Goal: Information Seeking & Learning: Compare options

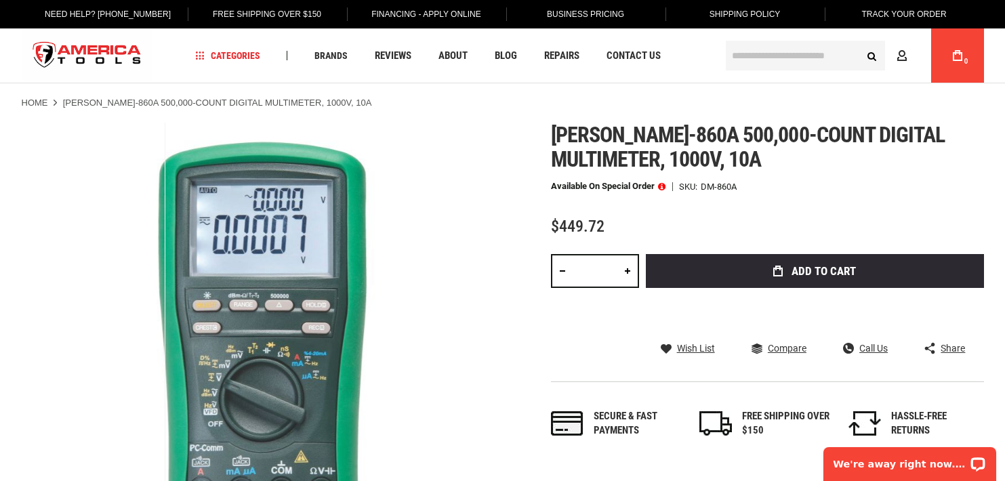
click at [35, 102] on link "Home" at bounding box center [35, 103] width 26 height 12
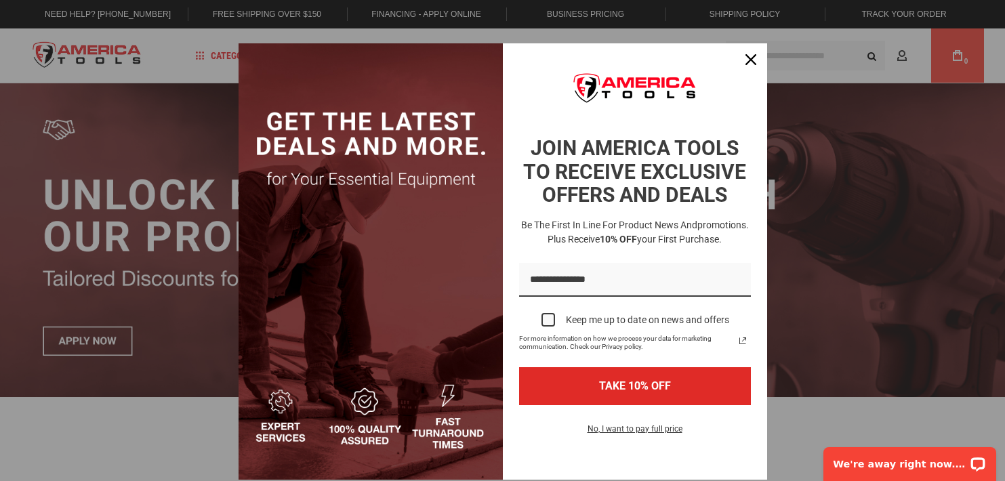
click at [747, 58] on icon "close icon" at bounding box center [751, 59] width 11 height 11
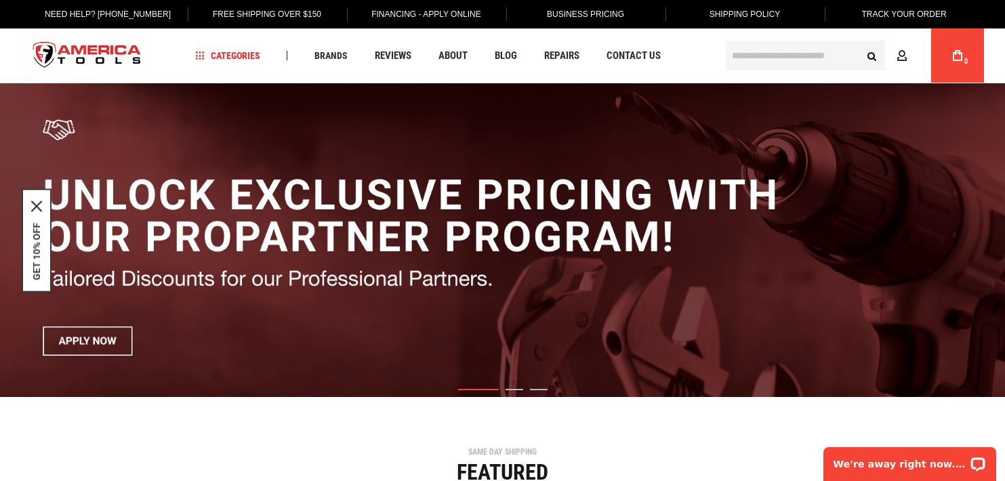
click at [764, 54] on input "text" at bounding box center [805, 56] width 159 height 30
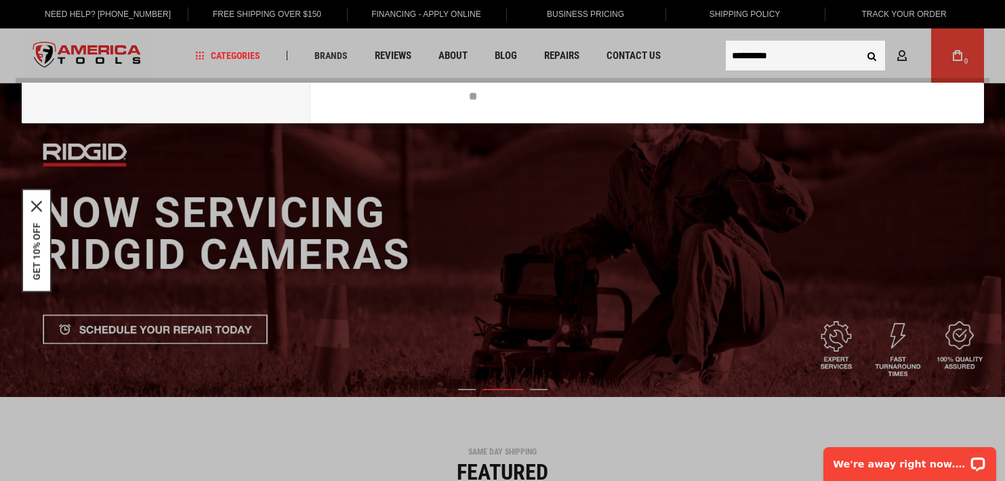
type input "**********"
click at [872, 56] on button "Search" at bounding box center [872, 56] width 26 height 26
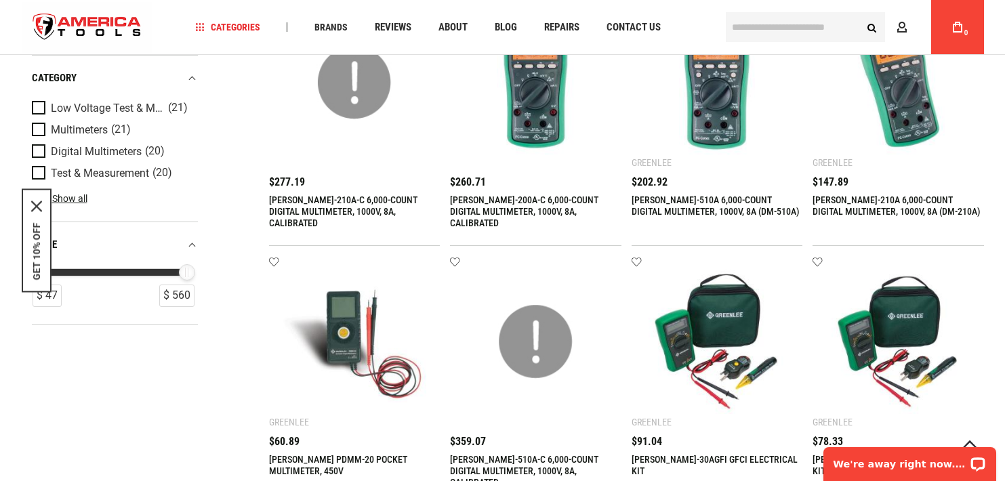
scroll to position [1140, 0]
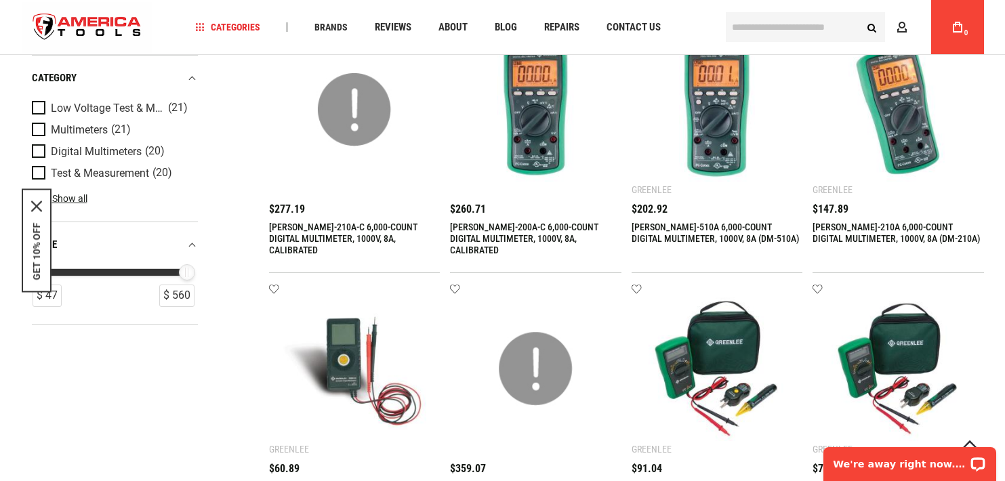
click at [744, 226] on link "[PERSON_NAME]-510A 6,000-COUNT DIGITAL MULTIMETER, 1000V, 8A (DM-510A)" at bounding box center [716, 233] width 168 height 22
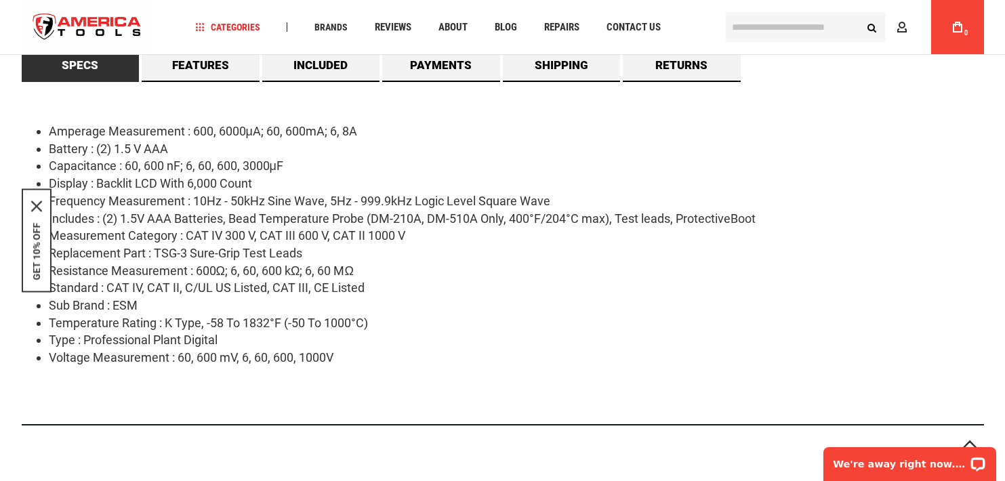
scroll to position [750, 0]
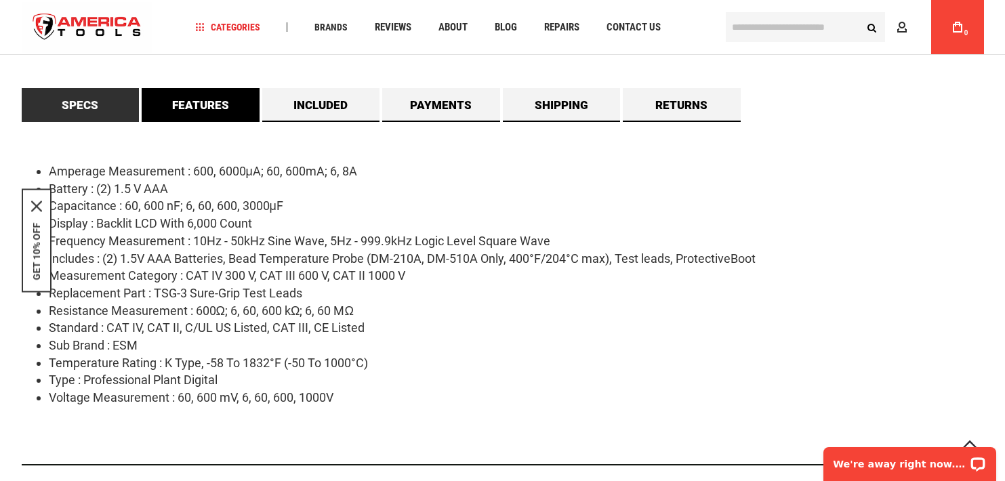
click at [211, 103] on link "Features" at bounding box center [201, 105] width 118 height 34
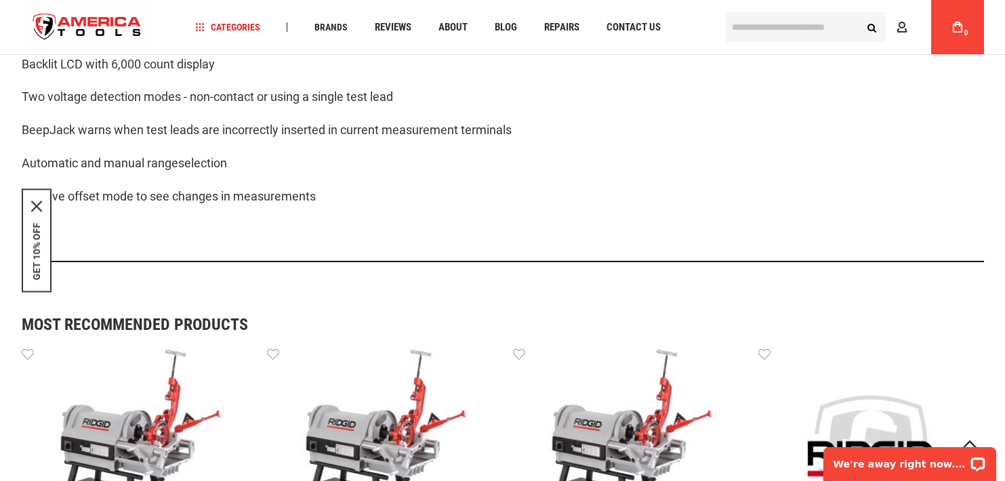
scroll to position [0, 0]
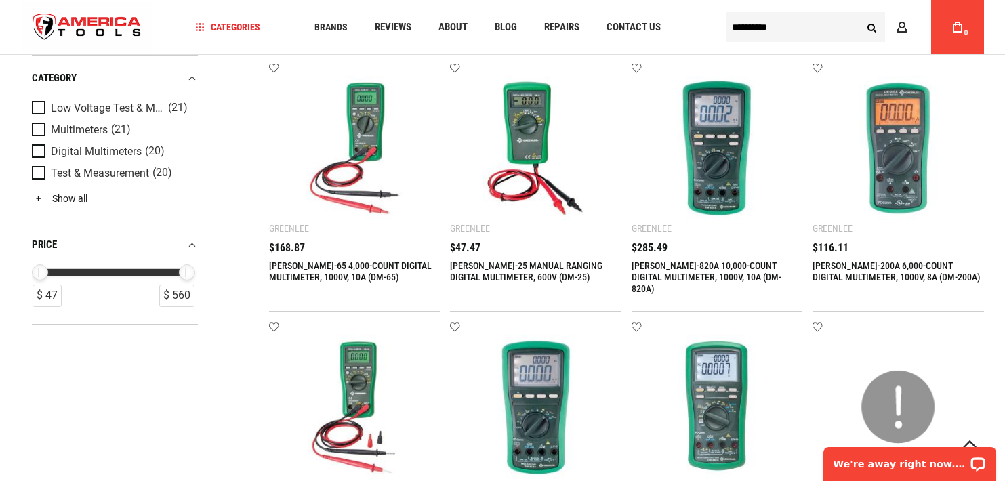
scroll to position [380, 0]
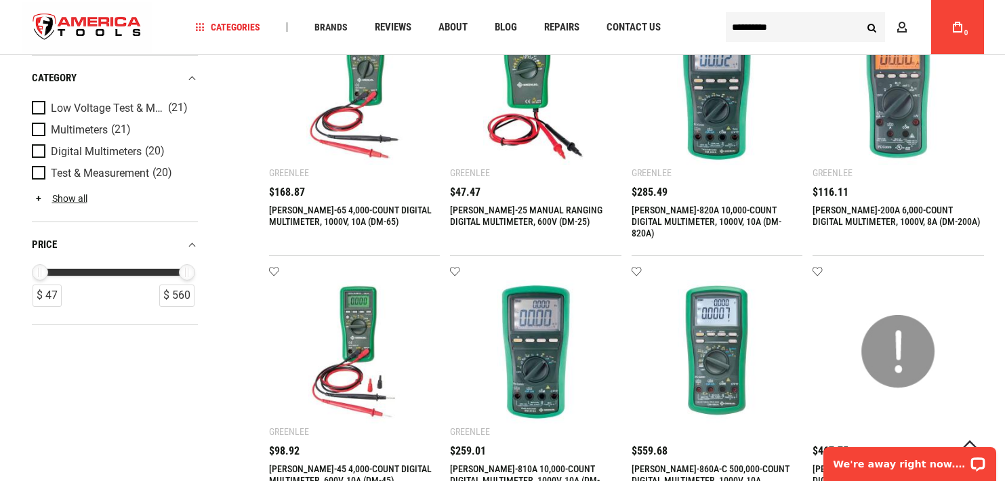
click at [693, 211] on link "[PERSON_NAME]-820A 10,000-COUNT DIGITAL MULTIMETER, 1000V, 10A (DM-820A)" at bounding box center [707, 222] width 150 height 34
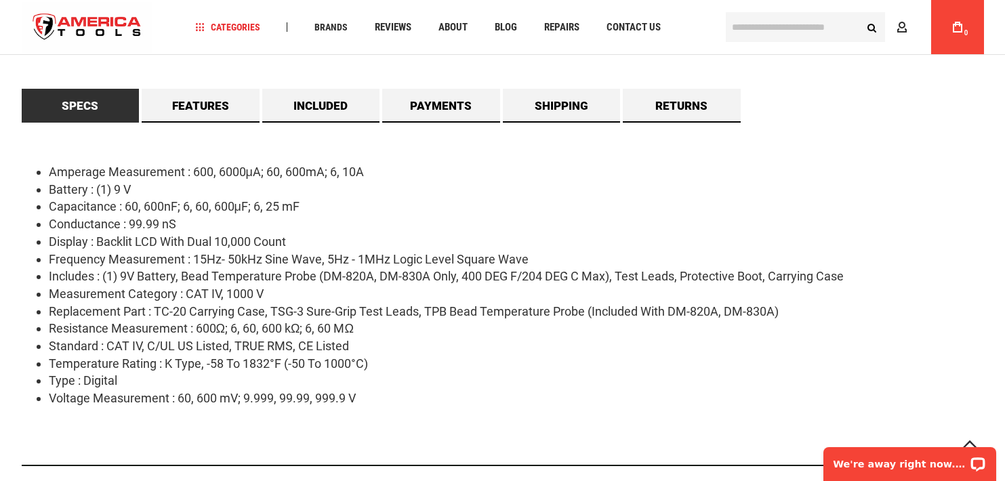
scroll to position [767, 0]
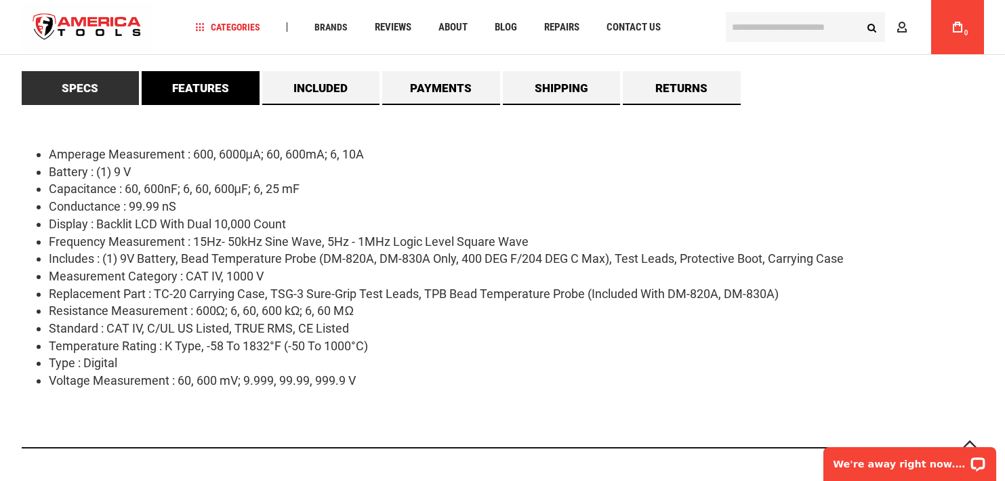
drag, startPoint x: 217, startPoint y: 93, endPoint x: 224, endPoint y: 94, distance: 6.8
click at [217, 93] on link "Features" at bounding box center [201, 88] width 118 height 34
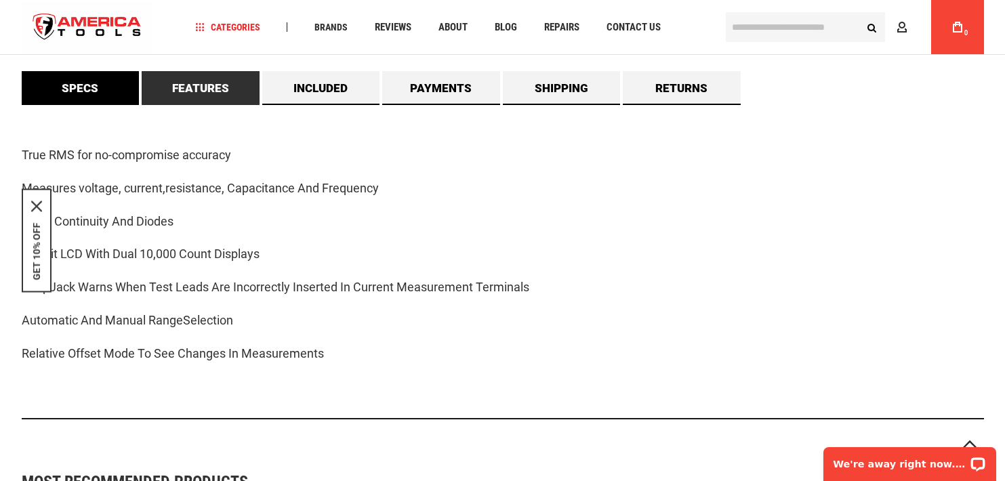
click at [73, 94] on link "Specs" at bounding box center [81, 88] width 118 height 34
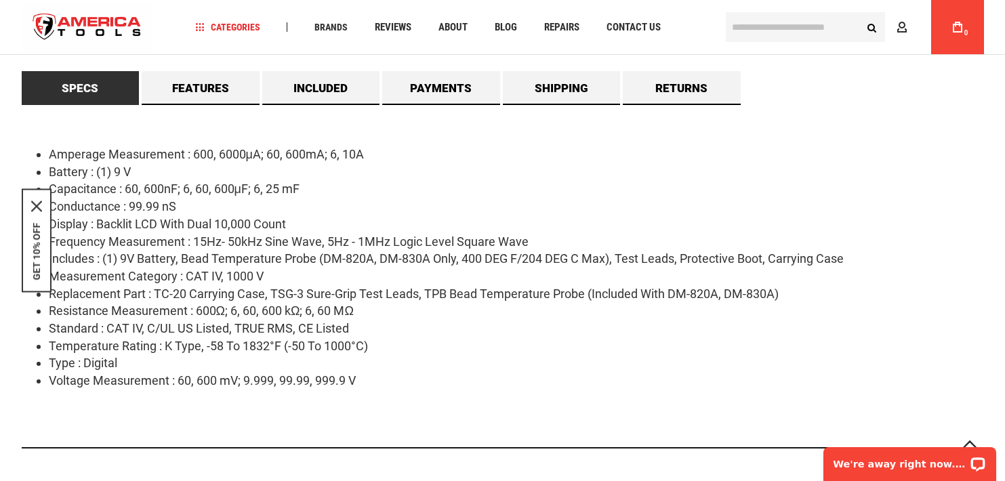
scroll to position [0, 0]
